Goal: Contribute content: Contribute content

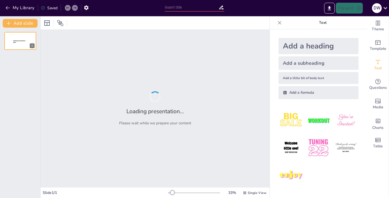
type input "Enhancing Academic Excellence: Strategies for High-Quality Learning Experiences…"
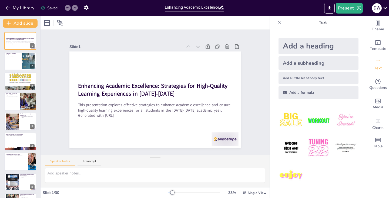
checkbox input "true"
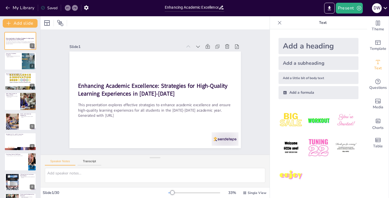
checkbox input "true"
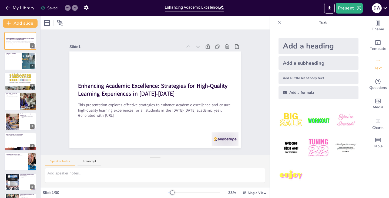
checkbox input "true"
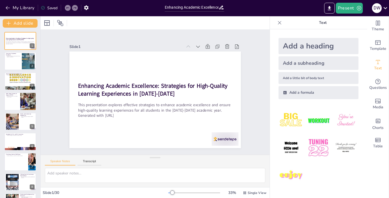
checkbox input "true"
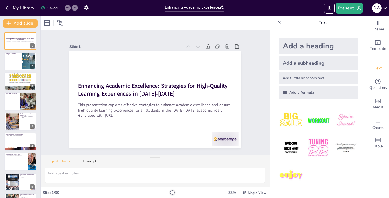
checkbox input "true"
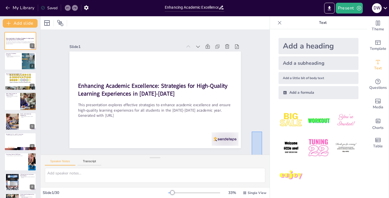
drag, startPoint x: 252, startPoint y: 131, endPoint x: 262, endPoint y: 160, distance: 29.9
click at [262, 160] on div "Slide 1 Enhancing Academic Excellence: Strategies for High-Quality Learning Exp…" at bounding box center [155, 108] width 229 height 157
checkbox input "true"
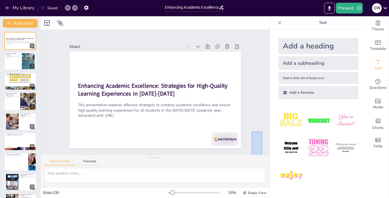
checkbox input "true"
type textarea "Academic excellence is not just about achieving high grades; it is about foster…"
checkbox input "true"
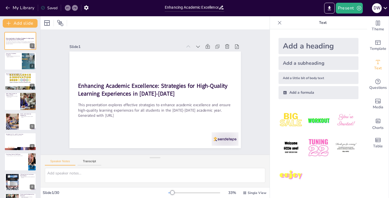
checkbox input "true"
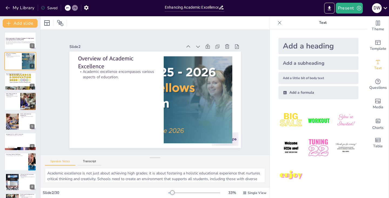
checkbox input "true"
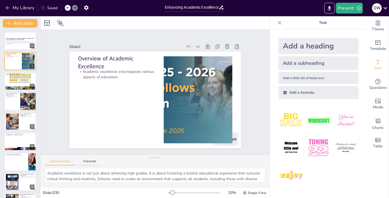
type textarea "An inclusive education system allows all students to thrive by providing the ne…"
checkbox input "true"
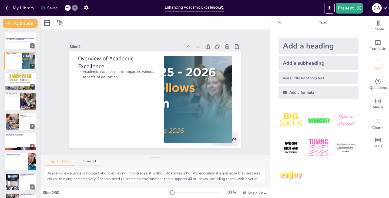
checkbox input "true"
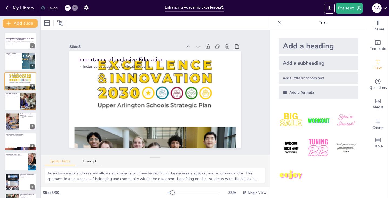
checkbox input "true"
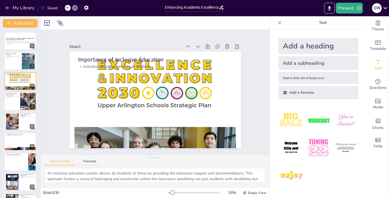
type textarea "The MTSS framework is crucial for addressing the varying needs of students with…"
checkbox input "true"
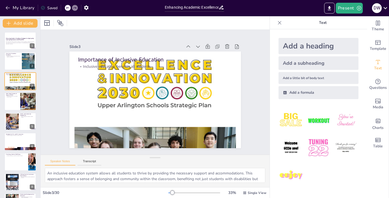
checkbox input "true"
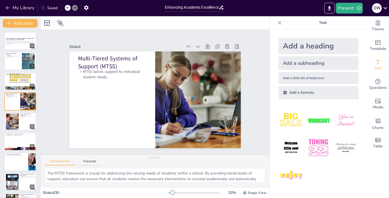
checkbox input "true"
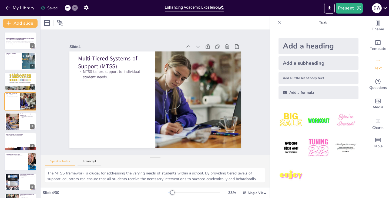
type textarea "An inclusive education system allows all students to thrive by providing the ne…"
checkbox input "true"
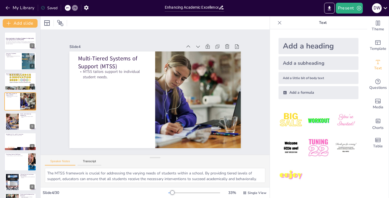
checkbox input "true"
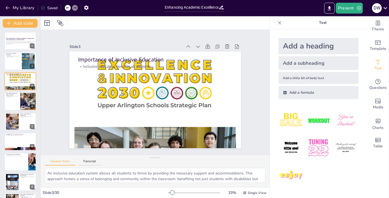
checkbox input "true"
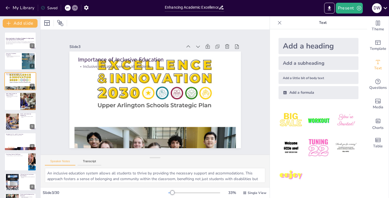
type textarea "The MTSS framework is crucial for addressing the varying needs of students with…"
checkbox input "true"
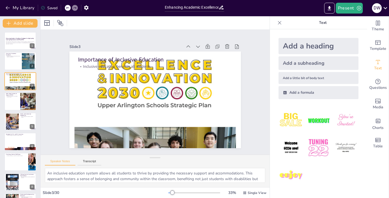
checkbox input "true"
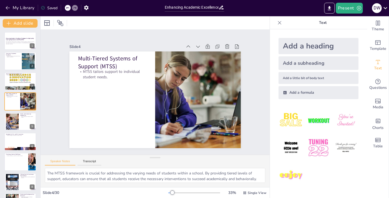
checkbox input "true"
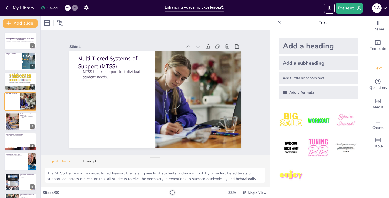
type textarea "An inclusive education system allows all students to thrive by providing the ne…"
checkbox input "true"
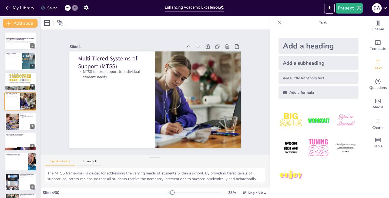
checkbox input "true"
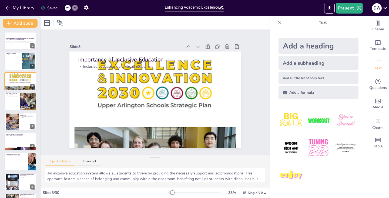
checkbox input "true"
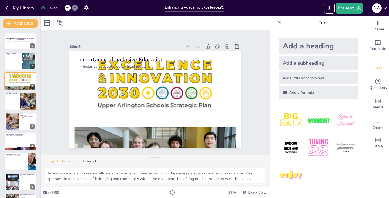
checkbox input "true"
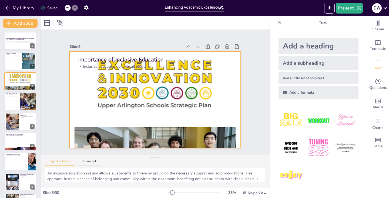
checkbox input "true"
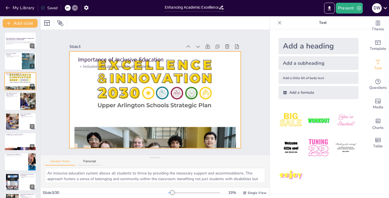
checkbox input "true"
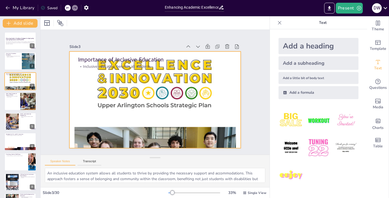
checkbox input "true"
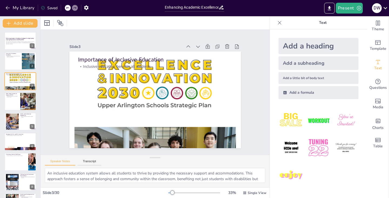
checkbox input "true"
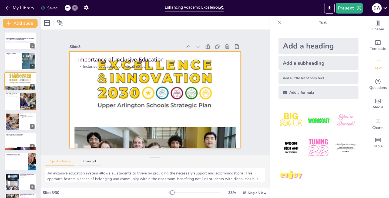
checkbox input "true"
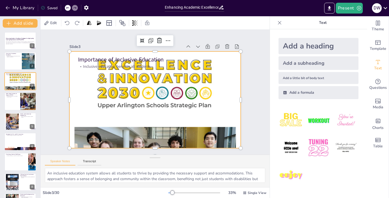
checkbox input "true"
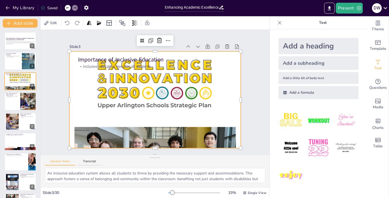
checkbox input "true"
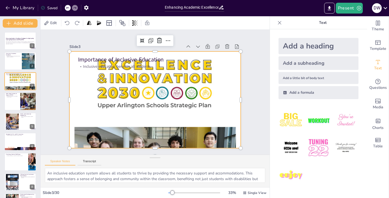
checkbox input "true"
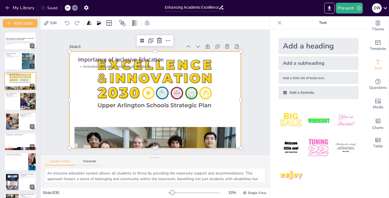
checkbox input "true"
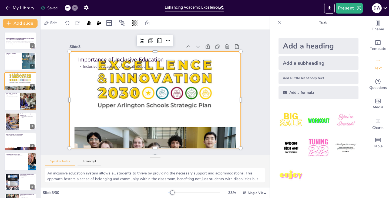
checkbox input "true"
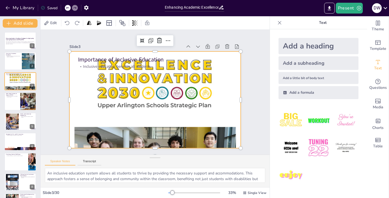
checkbox input "true"
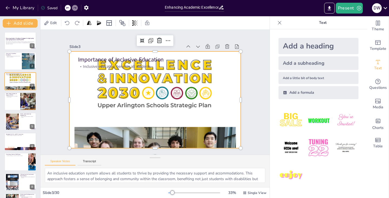
checkbox input "true"
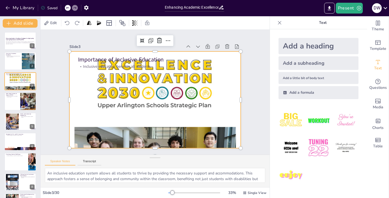
checkbox input "true"
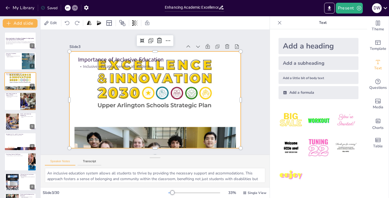
checkbox input "true"
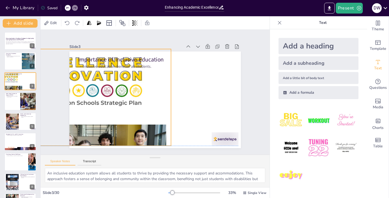
checkbox input "true"
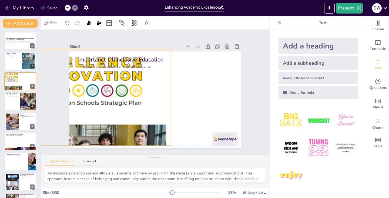
checkbox input "true"
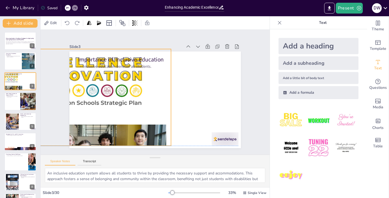
checkbox input "true"
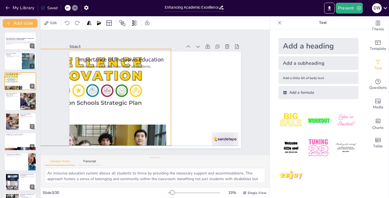
checkbox input "true"
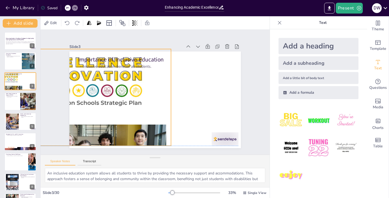
checkbox input "true"
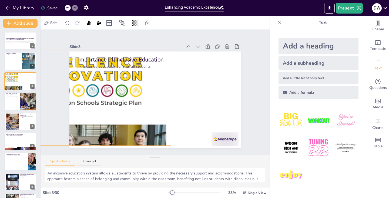
checkbox input "true"
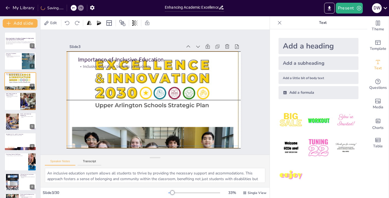
drag, startPoint x: 196, startPoint y: 107, endPoint x: 193, endPoint y: 107, distance: 3.3
click at [193, 107] on div at bounding box center [152, 99] width 194 height 239
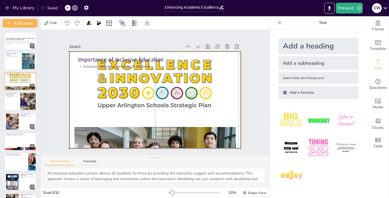
click at [92, 103] on div at bounding box center [156, 100] width 172 height 222
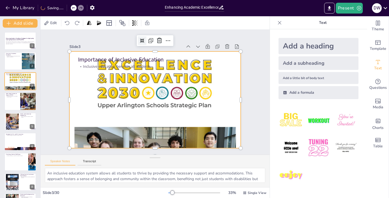
click at [161, 38] on icon at bounding box center [164, 40] width 6 height 6
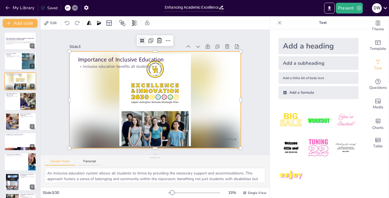
click at [140, 38] on icon at bounding box center [142, 40] width 4 height 4
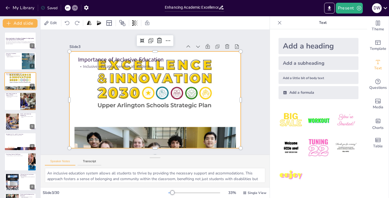
click at [296, 62] on div "Add a subheading" at bounding box center [319, 63] width 80 height 14
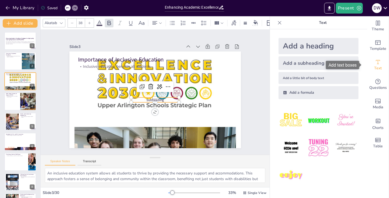
click at [375, 63] on icon "Add text boxes" at bounding box center [378, 62] width 6 height 6
click at [158, 85] on icon at bounding box center [161, 88] width 6 height 6
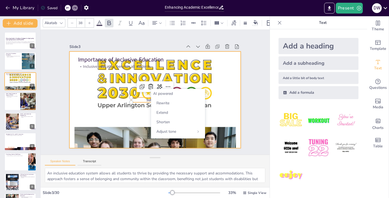
click at [139, 103] on div at bounding box center [155, 99] width 194 height 239
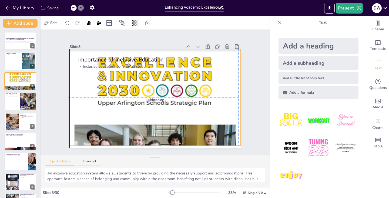
drag, startPoint x: 207, startPoint y: 103, endPoint x: 206, endPoint y: 101, distance: 2.9
click at [206, 101] on div at bounding box center [154, 97] width 232 height 264
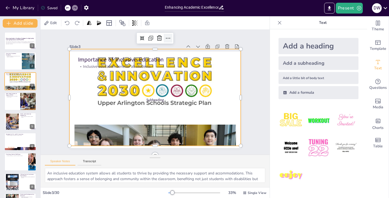
click at [170, 38] on icon at bounding box center [173, 39] width 7 height 7
click at [192, 36] on div "Slide 1 Enhancing Academic Excellence: Strategies for High-Quality Learning Exp…" at bounding box center [155, 92] width 191 height 145
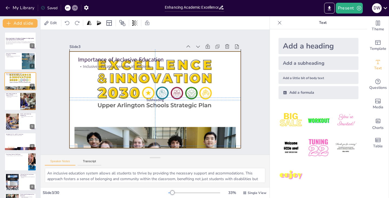
click at [93, 100] on div at bounding box center [154, 99] width 194 height 239
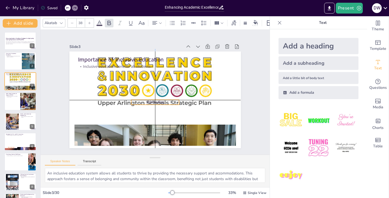
drag, startPoint x: 151, startPoint y: 98, endPoint x: 153, endPoint y: 101, distance: 4.0
click at [153, 101] on span "Subheading" at bounding box center [155, 102] width 18 height 5
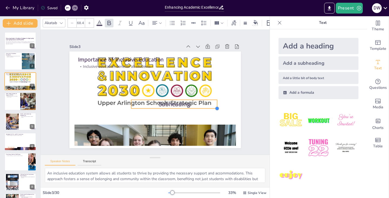
drag, startPoint x: 175, startPoint y: 102, endPoint x: 204, endPoint y: 106, distance: 29.5
click at [204, 106] on div "Importance of Inclusive Education Inclusive education benefits all students. Su…" at bounding box center [154, 100] width 181 height 114
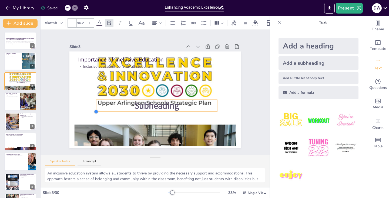
drag, startPoint x: 127, startPoint y: 106, endPoint x: 92, endPoint y: 98, distance: 35.8
click at [92, 98] on div "Importance of Inclusive Education Inclusive education benefits all students. Su…" at bounding box center [156, 99] width 172 height 97
click at [186, 104] on p "Subheading" at bounding box center [156, 106] width 121 height 12
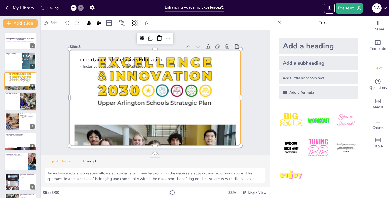
click at [180, 103] on div at bounding box center [155, 97] width 194 height 239
click at [213, 99] on div at bounding box center [156, 97] width 172 height 222
click at [49, 22] on icon at bounding box center [46, 22] width 5 height 5
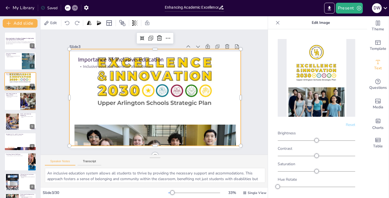
click at [148, 100] on div at bounding box center [156, 97] width 172 height 222
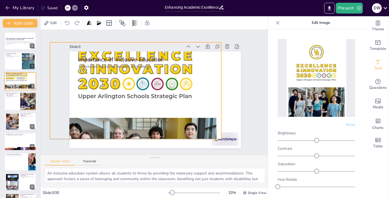
drag, startPoint x: 139, startPoint y: 106, endPoint x: 118, endPoint y: 99, distance: 22.2
click at [118, 99] on div at bounding box center [136, 90] width 172 height 222
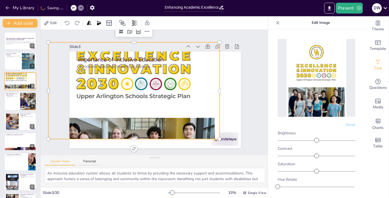
click at [125, 100] on div at bounding box center [134, 90] width 172 height 222
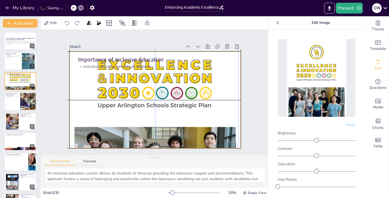
drag, startPoint x: 124, startPoint y: 98, endPoint x: 143, endPoint y: 104, distance: 20.1
click at [143, 104] on div at bounding box center [155, 99] width 194 height 239
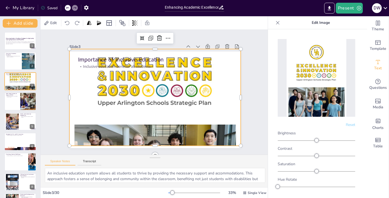
click at [278, 22] on icon at bounding box center [278, 23] width 4 height 4
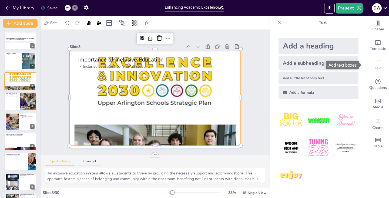
click at [375, 61] on icon "Add text boxes" at bounding box center [378, 62] width 6 height 6
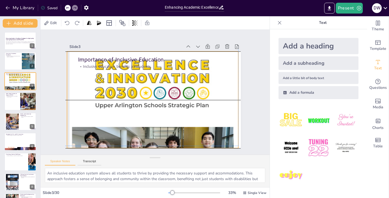
drag, startPoint x: 90, startPoint y: 97, endPoint x: 86, endPoint y: 97, distance: 4.1
click at [86, 97] on div at bounding box center [153, 100] width 172 height 222
click at [88, 105] on div at bounding box center [153, 100] width 172 height 222
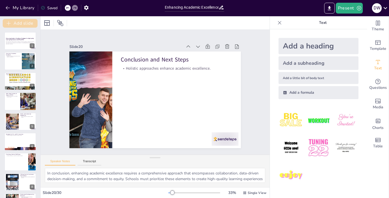
click at [14, 22] on button "Add slide" at bounding box center [20, 23] width 35 height 9
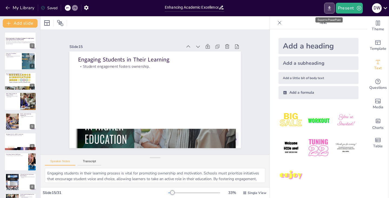
click at [329, 9] on icon "Export to PowerPoint" at bounding box center [330, 8] width 6 height 6
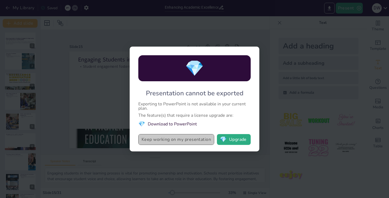
click at [177, 140] on button "Keep working on my presentation" at bounding box center [176, 139] width 76 height 11
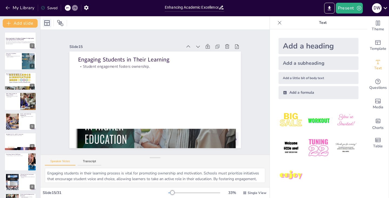
click at [48, 23] on icon at bounding box center [47, 23] width 6 height 6
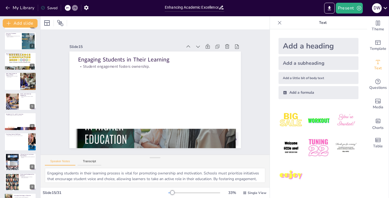
scroll to position [20, 0]
click at [21, 59] on button at bounding box center [24, 56] width 6 height 6
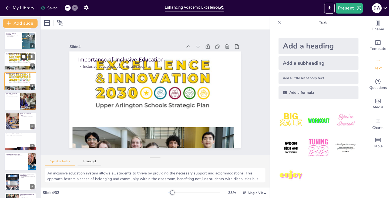
scroll to position [0, 0]
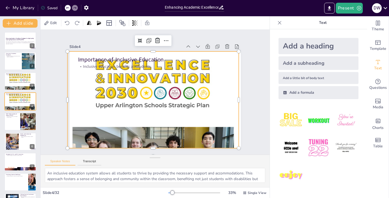
click at [67, 80] on div at bounding box center [153, 100] width 172 height 222
click at [52, 23] on span "Edit" at bounding box center [53, 22] width 9 height 5
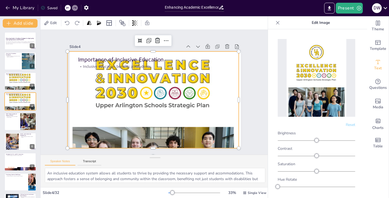
click at [311, 77] on img at bounding box center [317, 78] width 60 height 78
click at [51, 22] on span "Edit" at bounding box center [53, 22] width 9 height 5
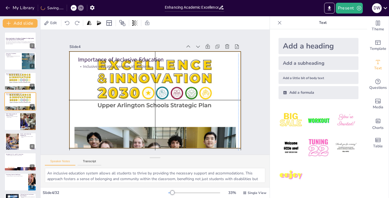
click at [91, 103] on div at bounding box center [154, 99] width 194 height 239
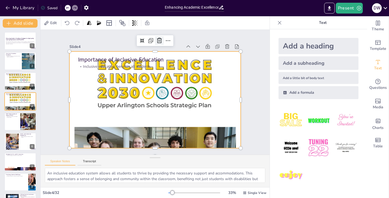
click at [161, 40] on icon at bounding box center [164, 41] width 7 height 7
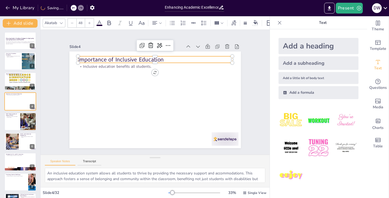
click at [135, 57] on p "Importance of Inclusive Education" at bounding box center [155, 59] width 154 height 8
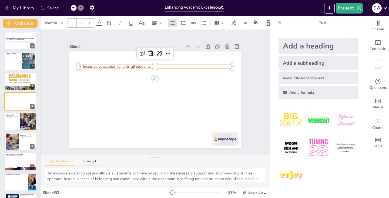
click at [141, 64] on p "Inclusive education benefits all students." at bounding box center [158, 67] width 154 height 22
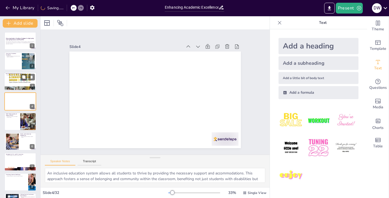
click at [16, 82] on div at bounding box center [20, 81] width 32 height 42
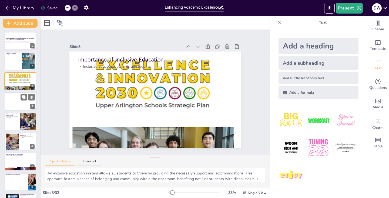
click at [29, 104] on div at bounding box center [20, 101] width 32 height 18
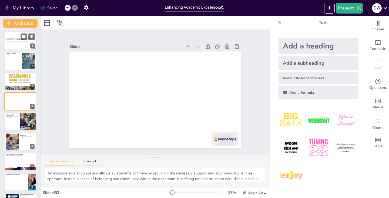
click at [17, 41] on div at bounding box center [20, 41] width 32 height 18
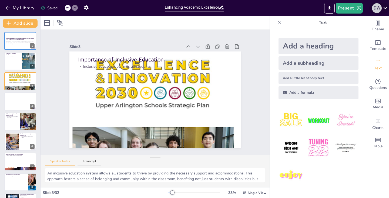
click at [377, 8] on div "D W" at bounding box center [377, 8] width 10 height 10
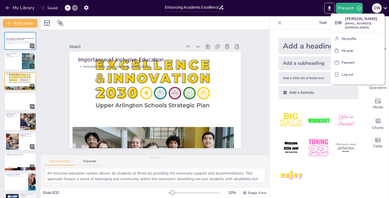
click at [232, 22] on div at bounding box center [194, 99] width 389 height 198
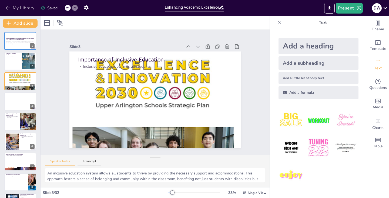
click at [6, 6] on icon "button" at bounding box center [7, 7] width 5 height 5
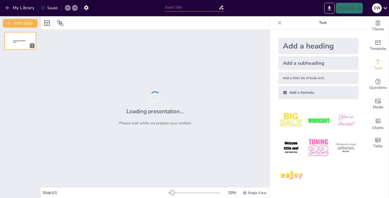
type input "Cells: The Fundamental Units of Life"
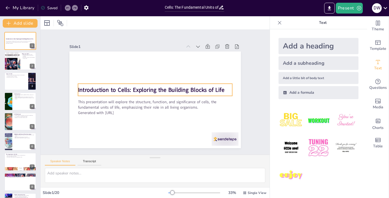
checkbox input "true"
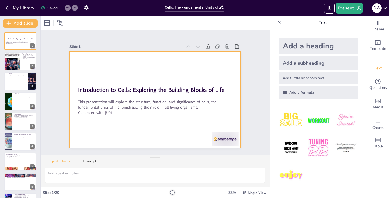
checkbox input "true"
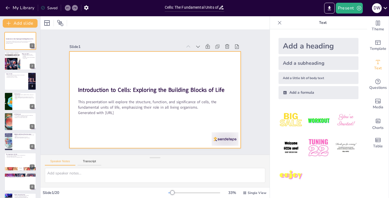
checkbox input "true"
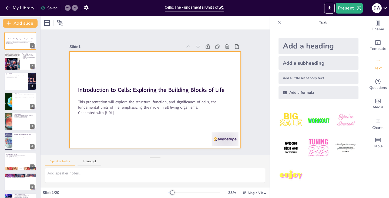
checkbox input "true"
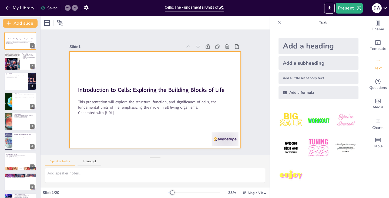
checkbox input "true"
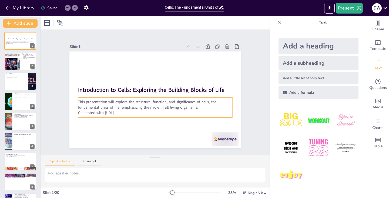
checkbox input "true"
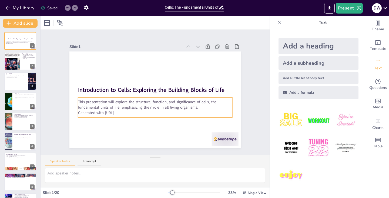
checkbox input "true"
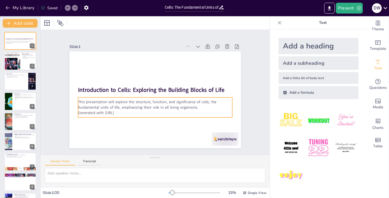
checkbox input "true"
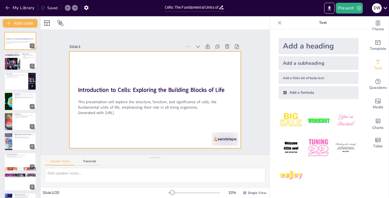
checkbox input "true"
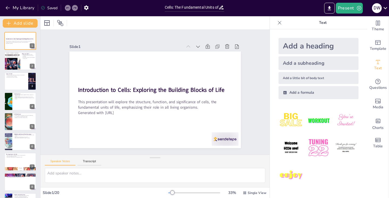
checkbox input "true"
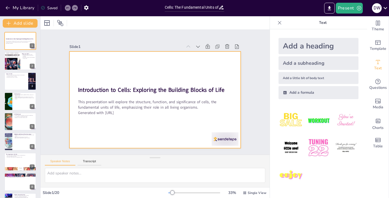
checkbox input "true"
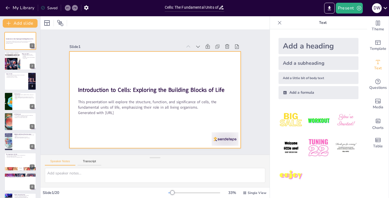
checkbox input "true"
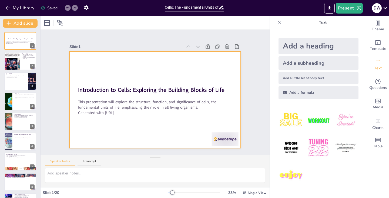
checkbox input "true"
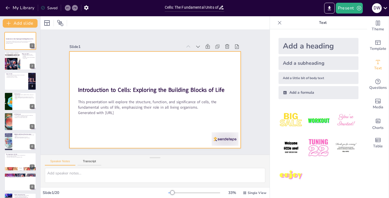
checkbox input "true"
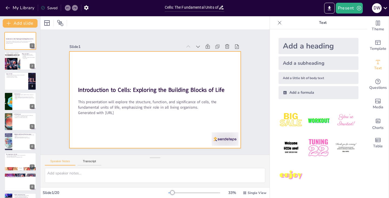
checkbox input "true"
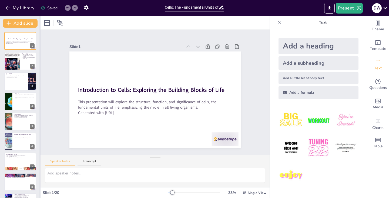
type textarea "Cells serve as the fundamental building blocks of all living organisms, acting …"
checkbox input "true"
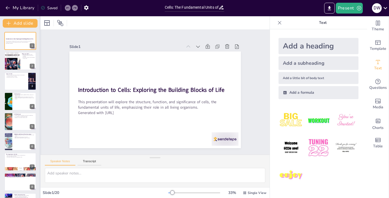
checkbox input "true"
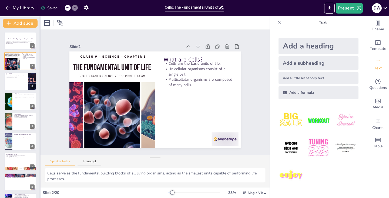
checkbox input "true"
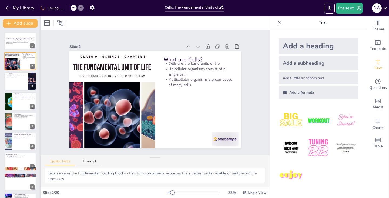
type textarea "Understanding the distinction between prokaryotic and eukaryotic cells is essen…"
checkbox input "true"
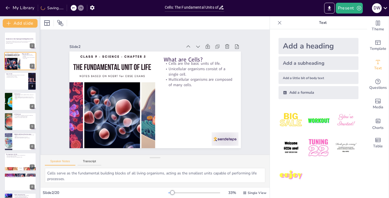
checkbox input "true"
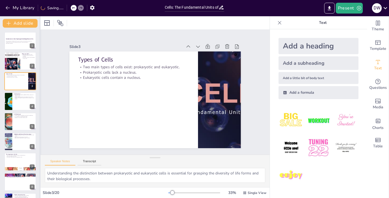
checkbox input "true"
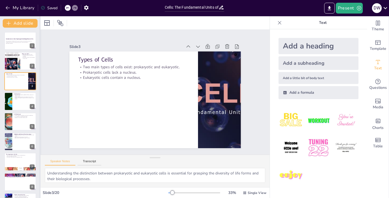
type textarea "The structure of a cell is fundamental to its function, with each component pla…"
checkbox input "true"
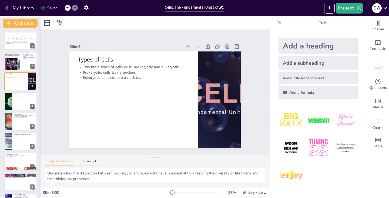
checkbox input "true"
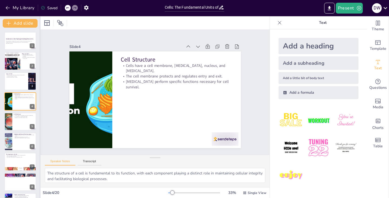
checkbox input "true"
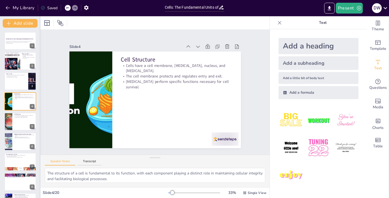
type textarea "The ability of the cell membrane to selectively allow substances in and out is …"
checkbox input "true"
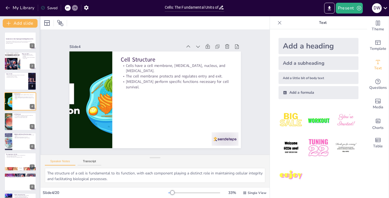
checkbox input "true"
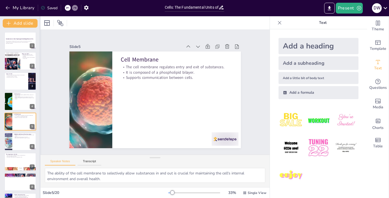
checkbox input "true"
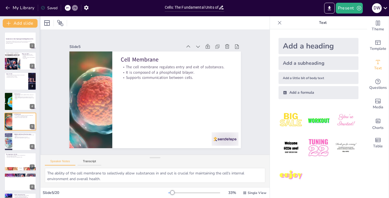
type textarea "Understanding the specific roles of organelles is crucial for comprehending how…"
checkbox input "true"
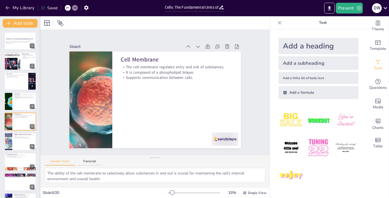
checkbox input "true"
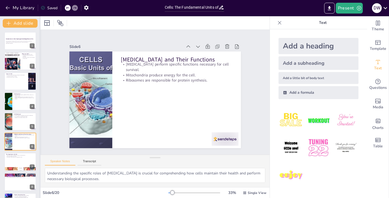
checkbox input "true"
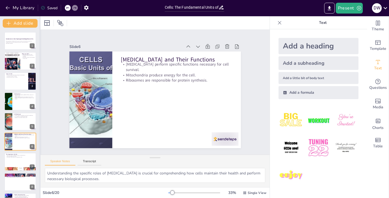
type textarea "The role of cells in essential biological processes underscores their significa…"
checkbox input "true"
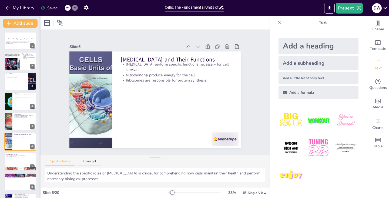
checkbox input "true"
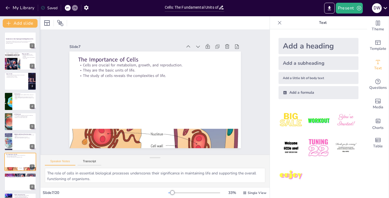
checkbox input "true"
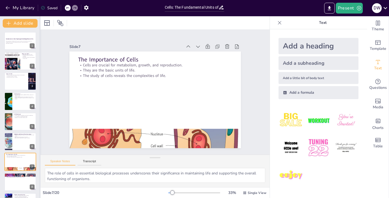
type textarea "Cell division is a fundamental process that ensures the continuity of life, all…"
checkbox input "true"
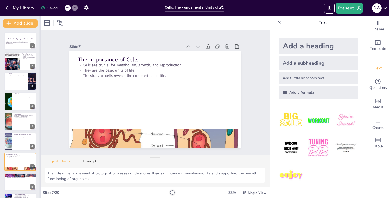
checkbox input "true"
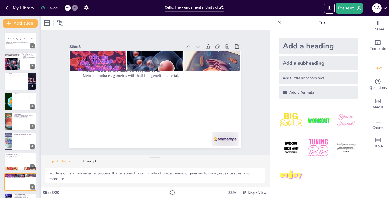
checkbox input "true"
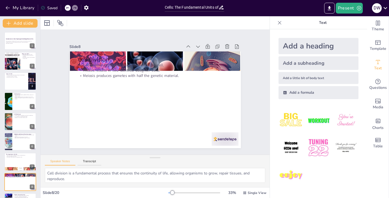
checkbox input "true"
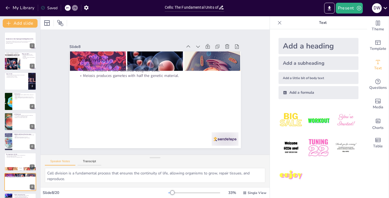
checkbox input "true"
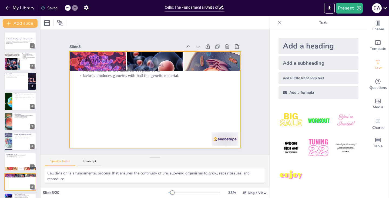
checkbox input "true"
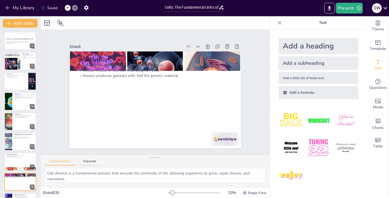
checkbox input "true"
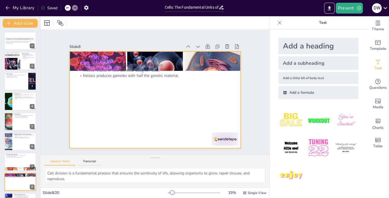
type textarea "Cellular communication is fundamental to the coordination of functions within m…"
checkbox input "true"
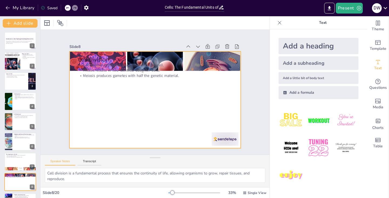
checkbox input "true"
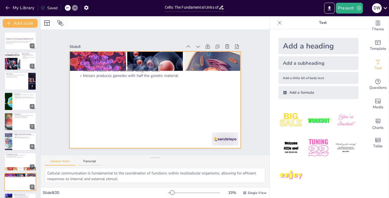
checkbox input "true"
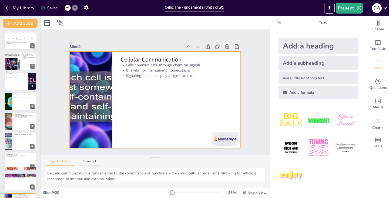
checkbox input "true"
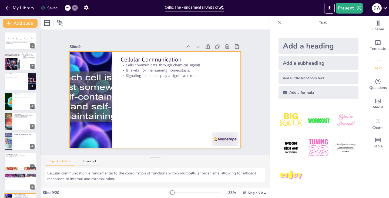
checkbox input "true"
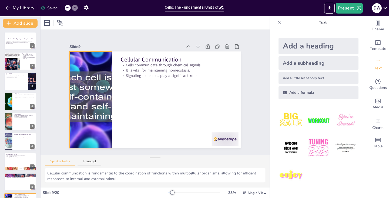
checkbox input "true"
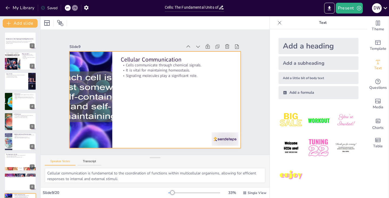
checkbox input "true"
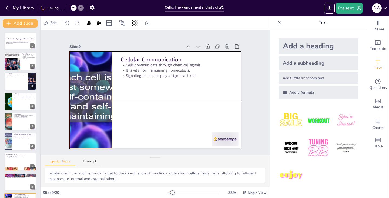
click at [107, 105] on div at bounding box center [90, 92] width 154 height 111
